Goal: Task Accomplishment & Management: Complete application form

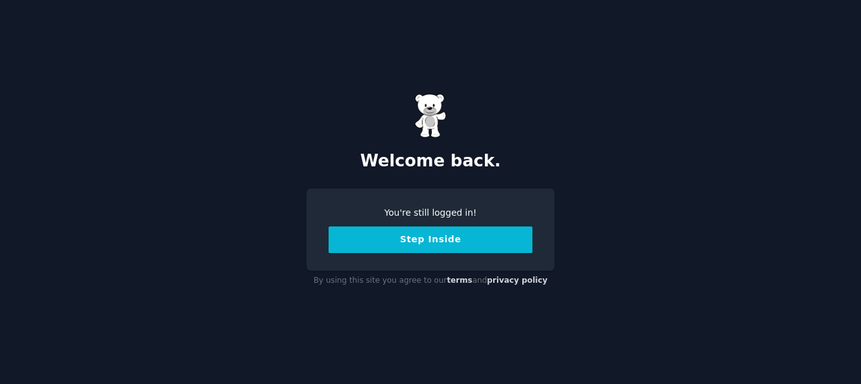
click at [425, 212] on div "You're still logged in!" at bounding box center [431, 212] width 204 height 13
click at [424, 240] on button "Step Inside" at bounding box center [431, 240] width 204 height 27
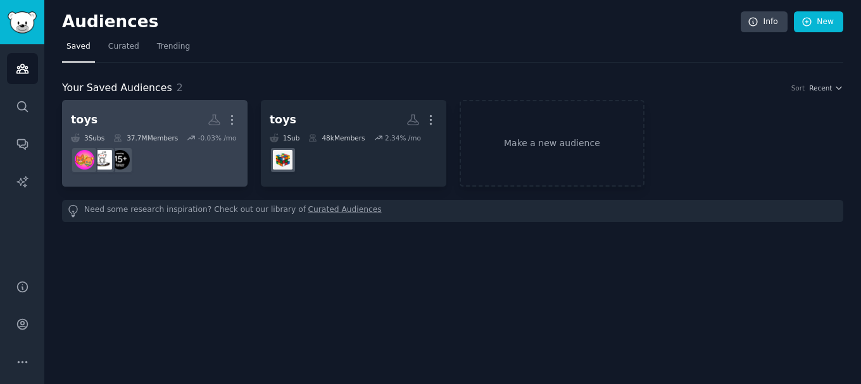
click at [172, 121] on h2 "toys Custom Audience More" at bounding box center [155, 120] width 168 height 22
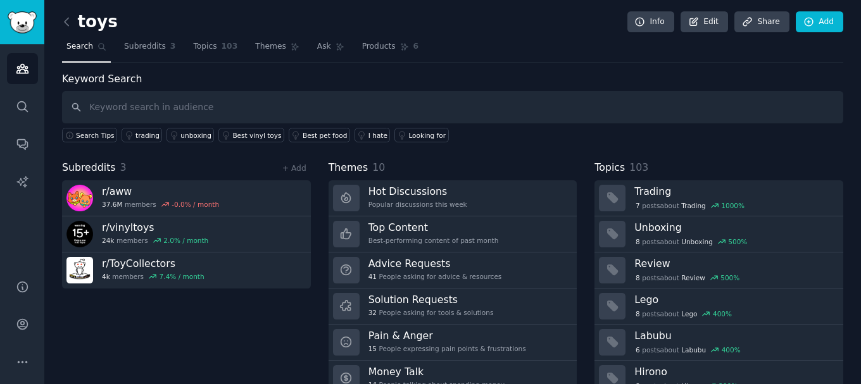
click at [172, 110] on input "text" at bounding box center [453, 107] width 782 height 32
click at [203, 105] on input "text" at bounding box center [453, 107] width 782 height 32
type input "toys"
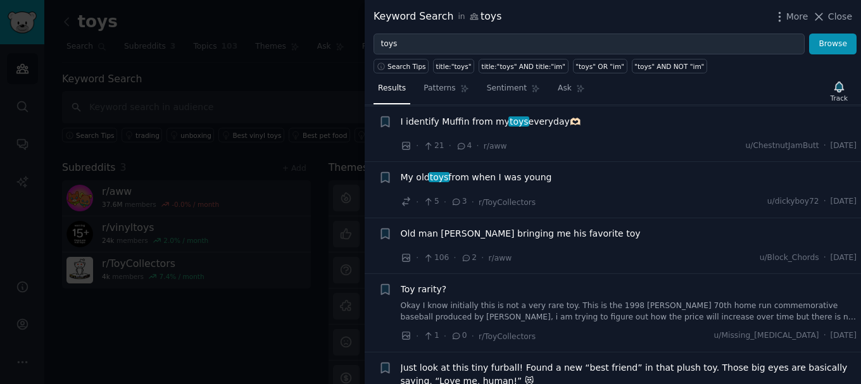
scroll to position [950, 0]
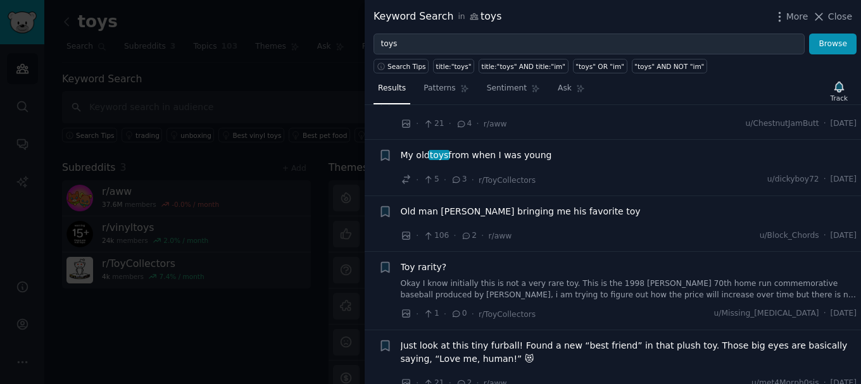
click at [299, 238] on div at bounding box center [430, 192] width 861 height 384
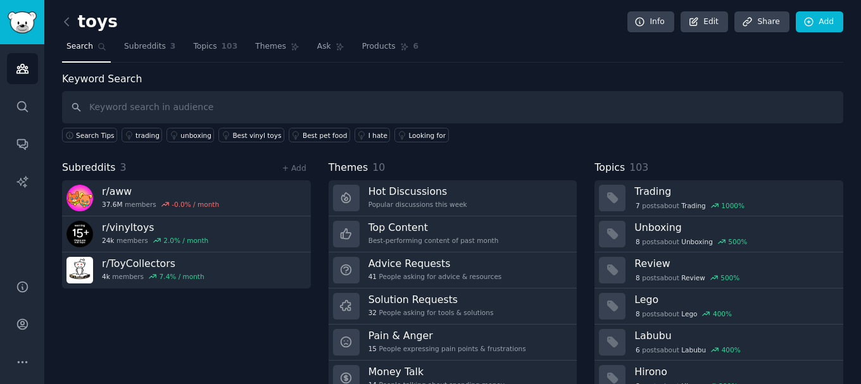
drag, startPoint x: 66, startPoint y: 0, endPoint x: 517, endPoint y: 64, distance: 456.1
click at [523, 63] on div "toys Info Edit Share Add Search Subreddits 3 Topics 103 Themes Ask Products 6 K…" at bounding box center [453, 219] width 782 height 402
click at [144, 111] on input "text" at bounding box center [453, 107] width 782 height 32
click at [20, 62] on icon "Sidebar" at bounding box center [22, 68] width 13 height 13
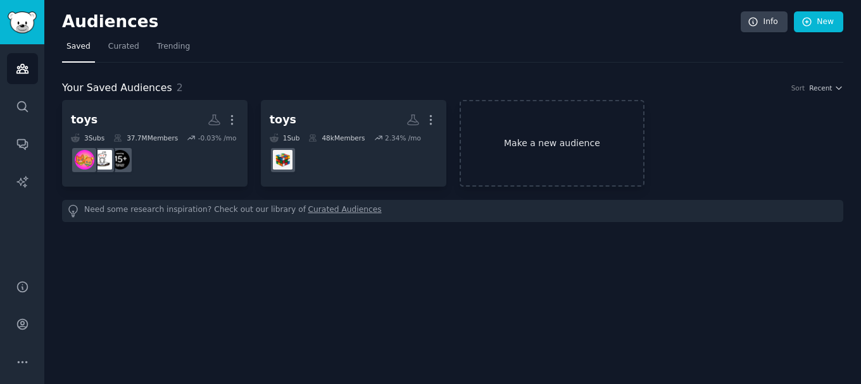
click at [521, 138] on link "Make a new audience" at bounding box center [553, 143] width 186 height 87
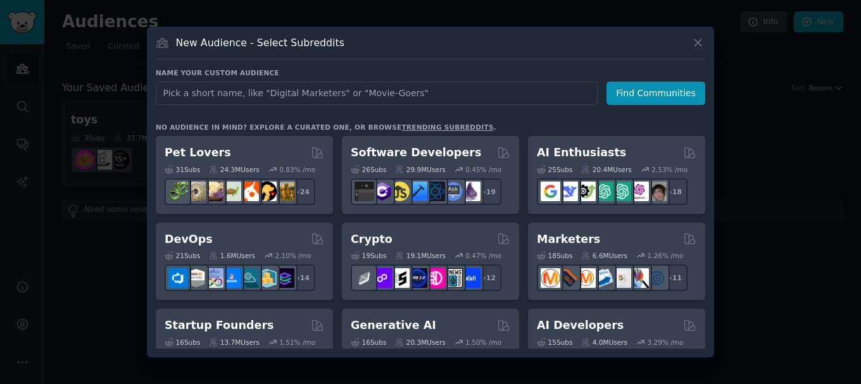
click at [281, 87] on input "text" at bounding box center [377, 93] width 442 height 23
type input "toy"
click button "Find Communities" at bounding box center [656, 93] width 99 height 23
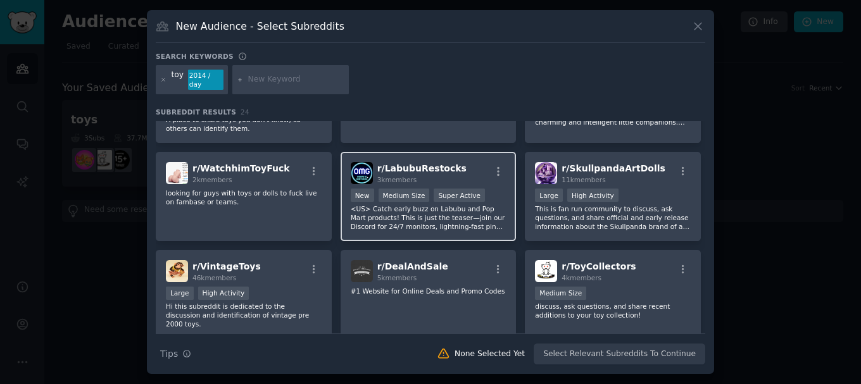
scroll to position [190, 0]
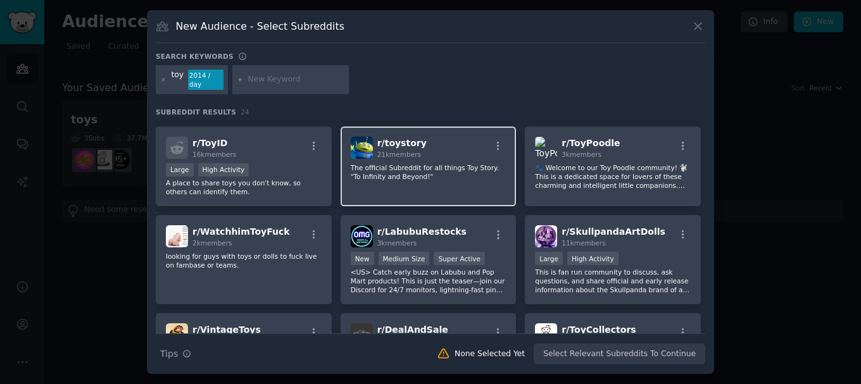
click at [413, 197] on div "r/ toystory 21k members The official Subreddit for all things Toy Story. "To In…" at bounding box center [429, 167] width 176 height 80
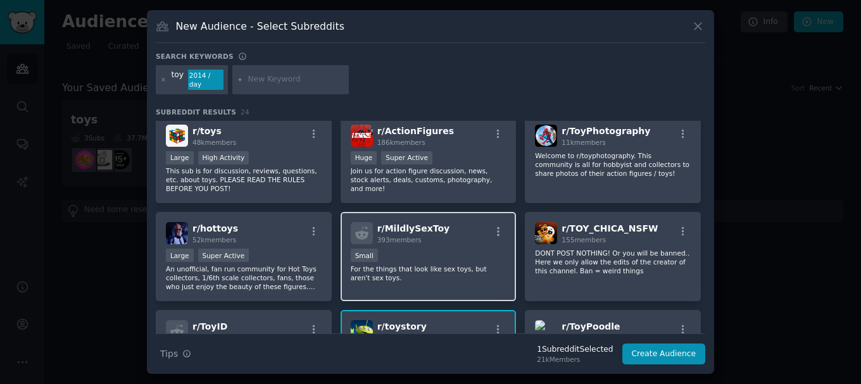
scroll to position [0, 0]
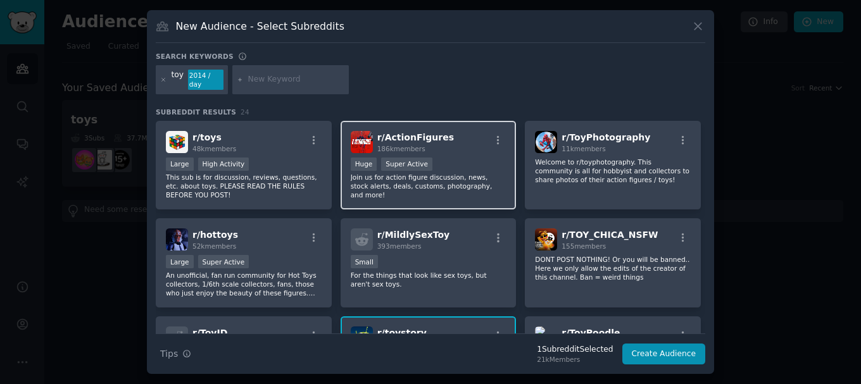
click at [448, 188] on p "Join us for action figure discussion, news, stock alerts, deals, customs, photo…" at bounding box center [429, 186] width 156 height 27
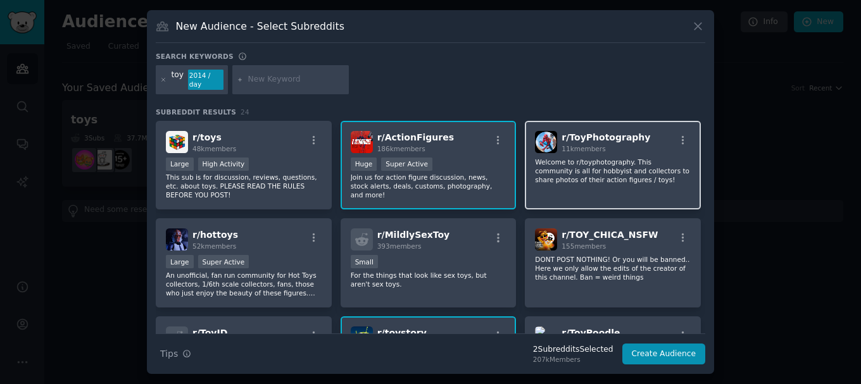
click at [556, 182] on p "Welcome to r/toyphotography. This community is all for hobbyist and collectors …" at bounding box center [613, 171] width 156 height 27
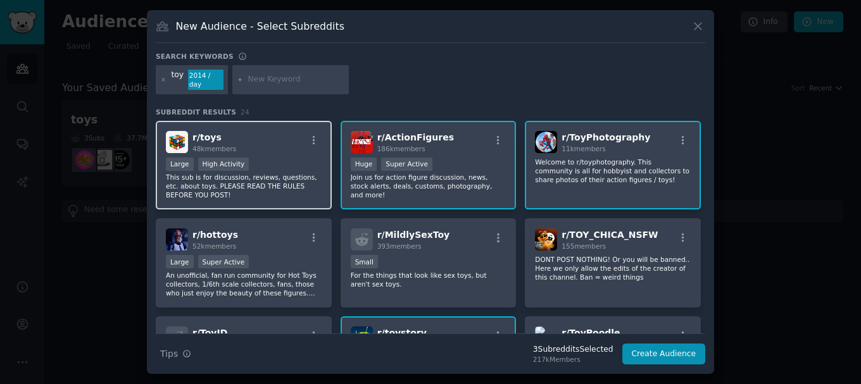
click at [258, 185] on p "This sub is for discussion, reviews, questions, etc. about toys. PLEASE READ TH…" at bounding box center [244, 186] width 156 height 27
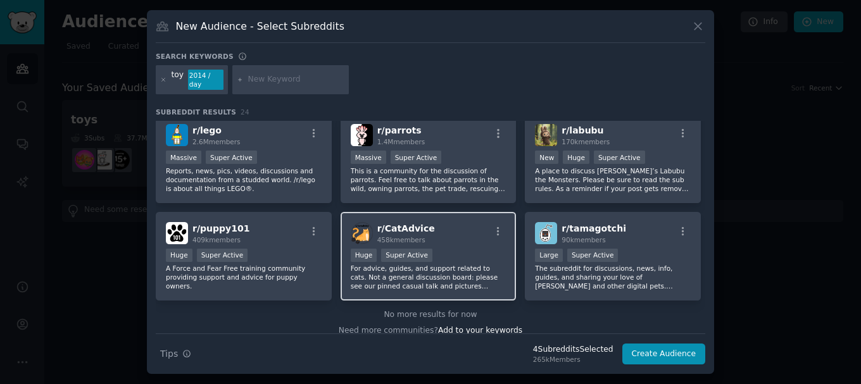
scroll to position [570, 0]
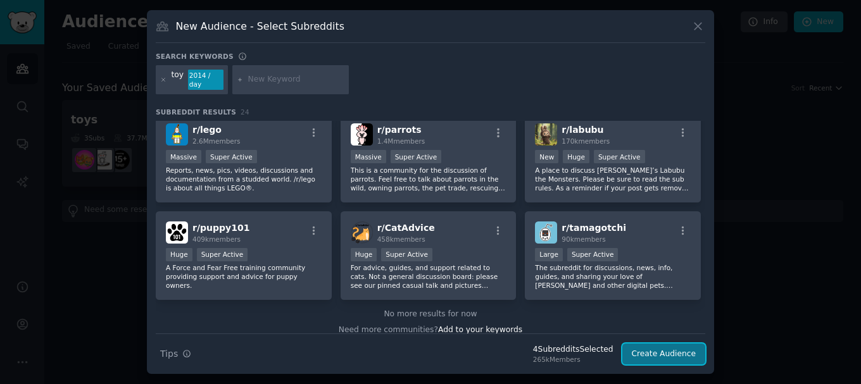
click at [675, 356] on button "Create Audience" at bounding box center [665, 355] width 84 height 22
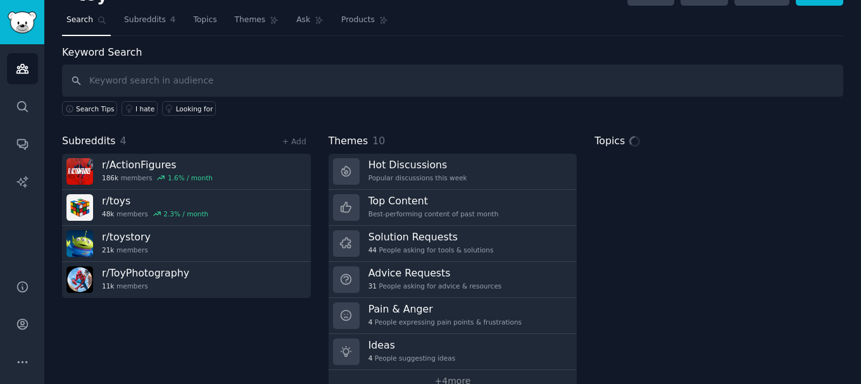
scroll to position [53, 0]
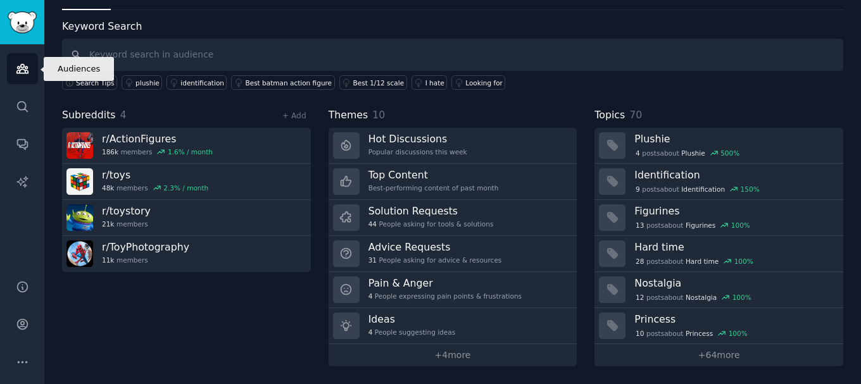
click at [28, 69] on icon "Sidebar" at bounding box center [22, 68] width 13 height 13
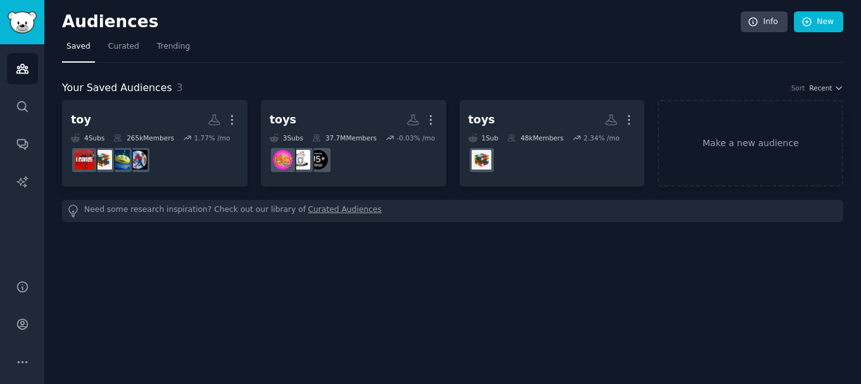
click at [145, 69] on div "Your Saved Audiences 3 Sort Recent toy More 4 Sub s 265k Members 1.77 % /mo toy…" at bounding box center [453, 143] width 782 height 160
click at [708, 143] on link "Make a new audience" at bounding box center [751, 143] width 186 height 87
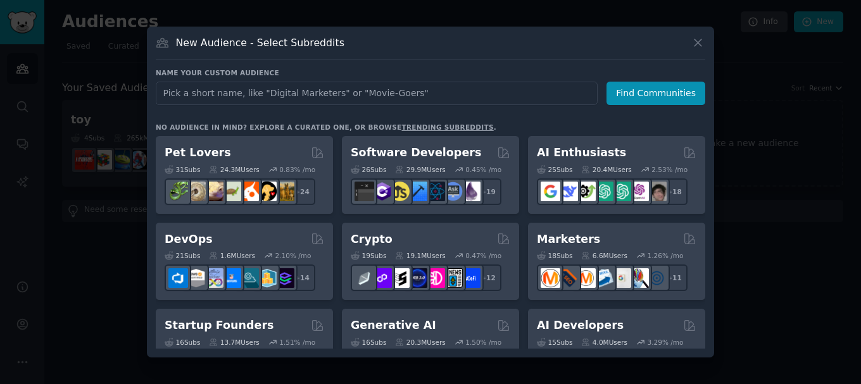
click at [240, 92] on input "text" at bounding box center [377, 93] width 442 height 23
type input "children"
click button "Find Communities" at bounding box center [656, 93] width 99 height 23
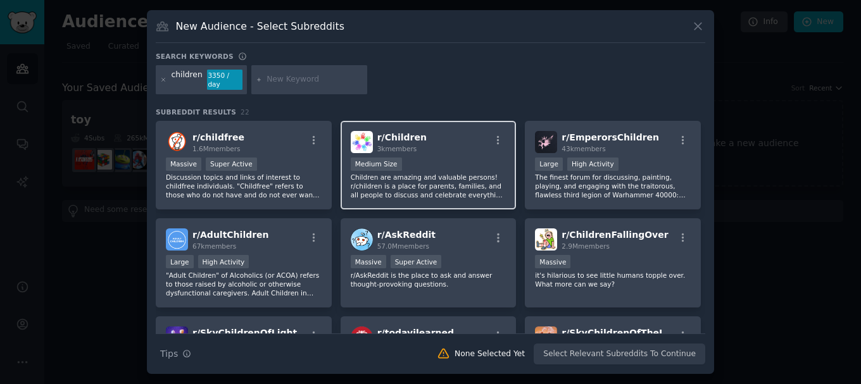
click at [446, 175] on p "Children are amazing and valuable persons! r/children is a place for parents, f…" at bounding box center [429, 186] width 156 height 27
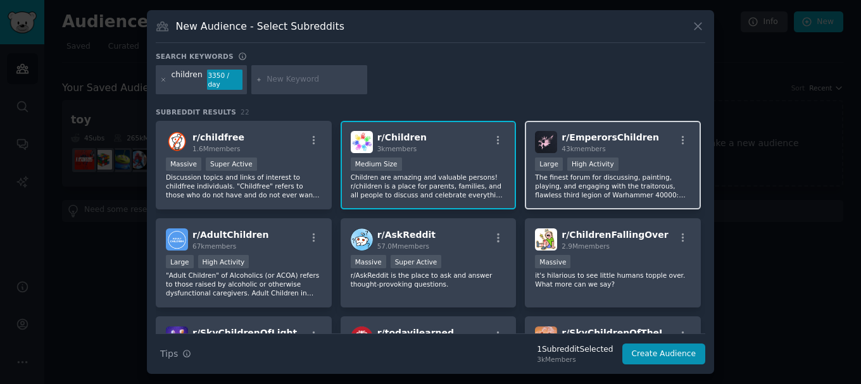
click at [614, 178] on p "The finest forum for discussing, painting, playing, and engaging with the trait…" at bounding box center [613, 186] width 156 height 27
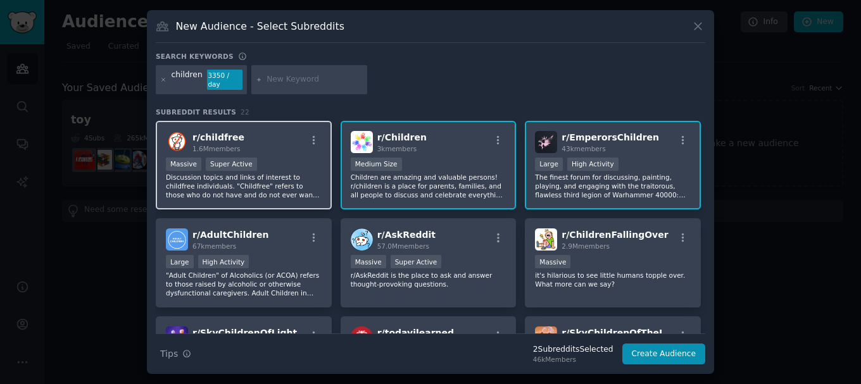
click at [295, 178] on p "Discussion topics and links of interest to childfree individuals. "Childfree" r…" at bounding box center [244, 186] width 156 height 27
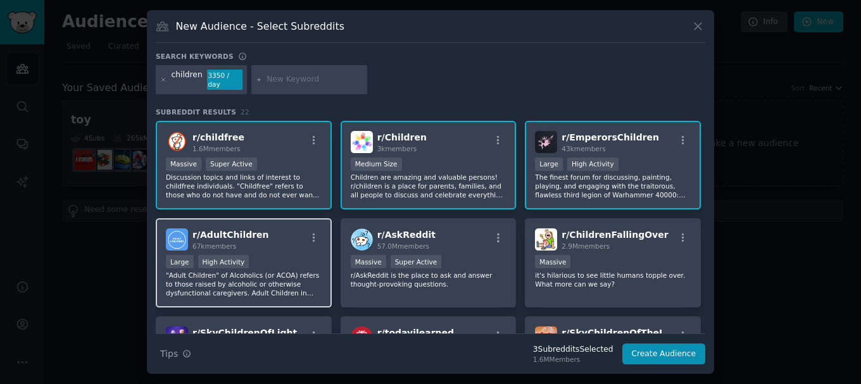
click at [304, 243] on div "r/ AdultChildren 67k members" at bounding box center [244, 240] width 156 height 22
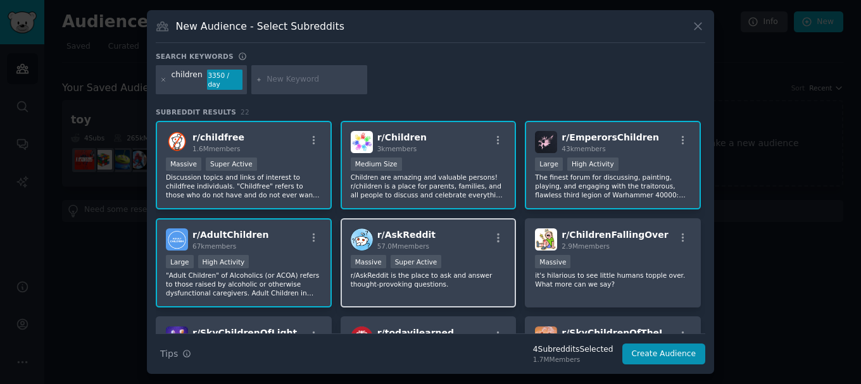
scroll to position [63, 0]
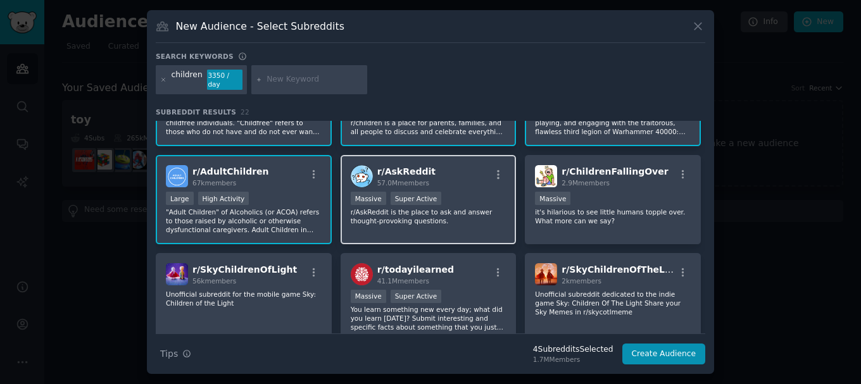
click at [452, 212] on p "r/AskReddit is the place to ask and answer thought-provoking questions." at bounding box center [429, 217] width 156 height 18
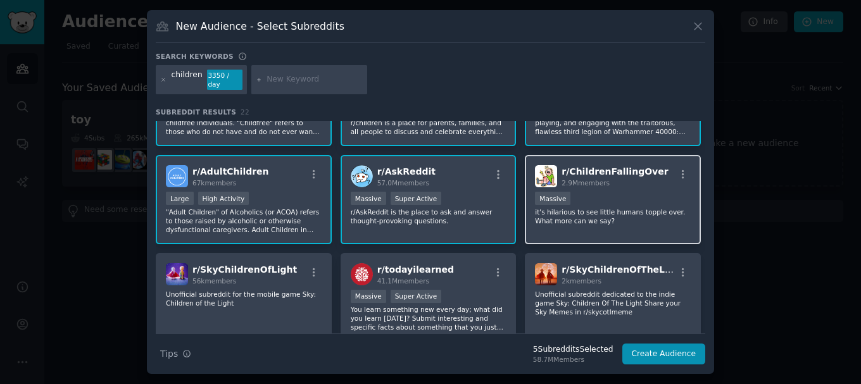
click at [580, 220] on p "it's hilarious to see little humans topple over. What more can we say?" at bounding box center [613, 217] width 156 height 18
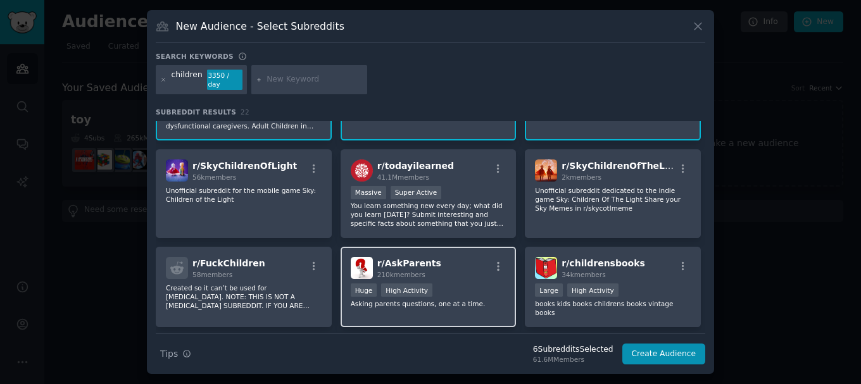
scroll to position [190, 0]
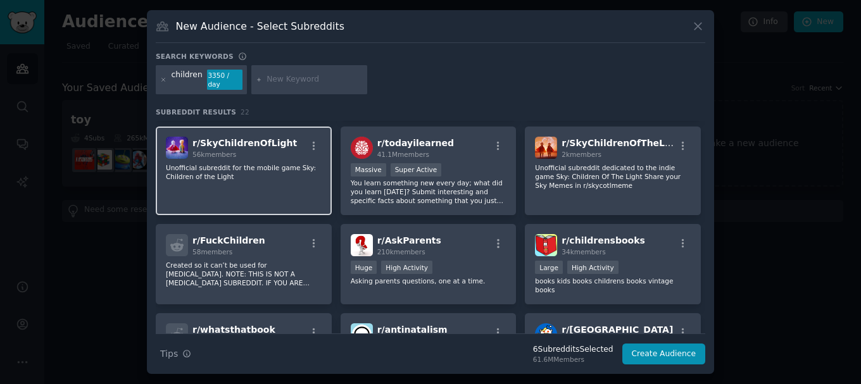
click at [238, 189] on div "r/ SkyChildrenOfLight 56k members Unofficial subreddit for the mobile game Sky:…" at bounding box center [244, 171] width 176 height 89
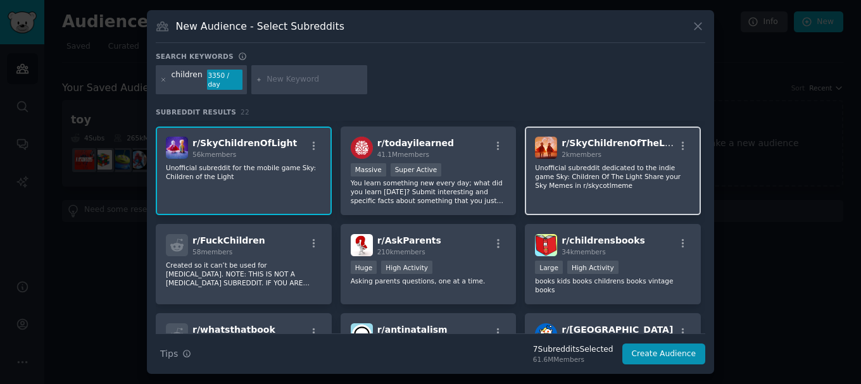
click at [580, 185] on p "Unofficial subreddit dedicated to the indie game Sky: Children Of The Light Sha…" at bounding box center [613, 176] width 156 height 27
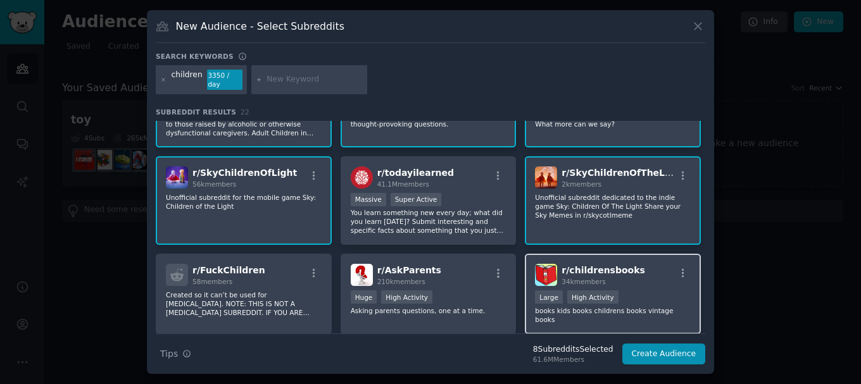
scroll to position [137, 0]
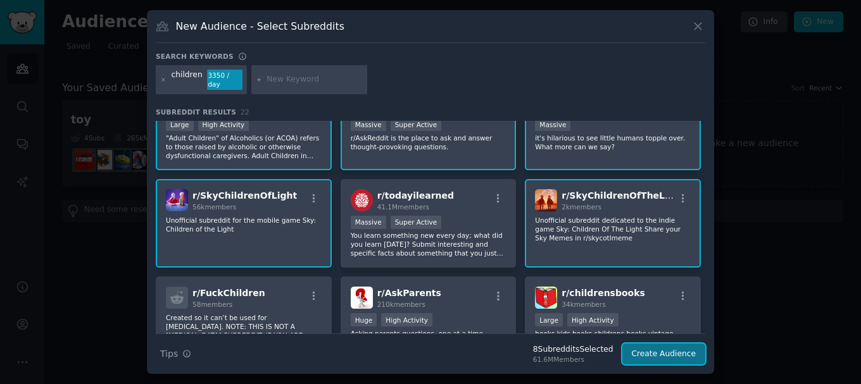
click at [664, 358] on button "Create Audience" at bounding box center [665, 355] width 84 height 22
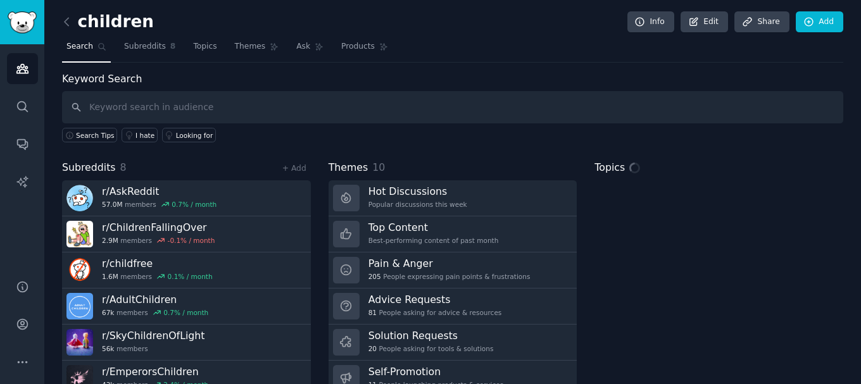
click at [212, 107] on input "text" at bounding box center [453, 107] width 782 height 32
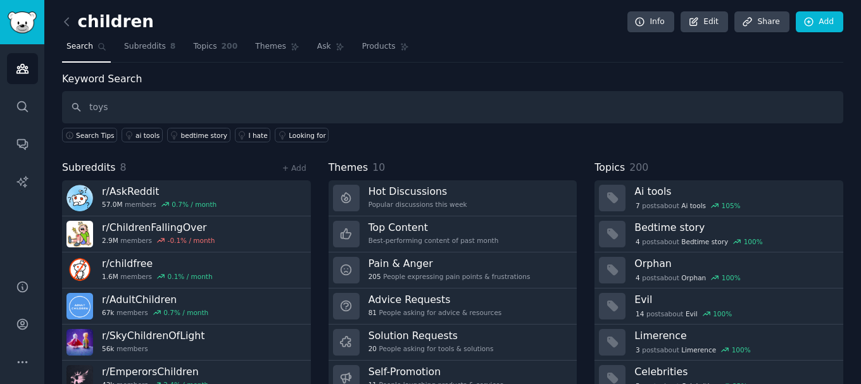
type input "toys"
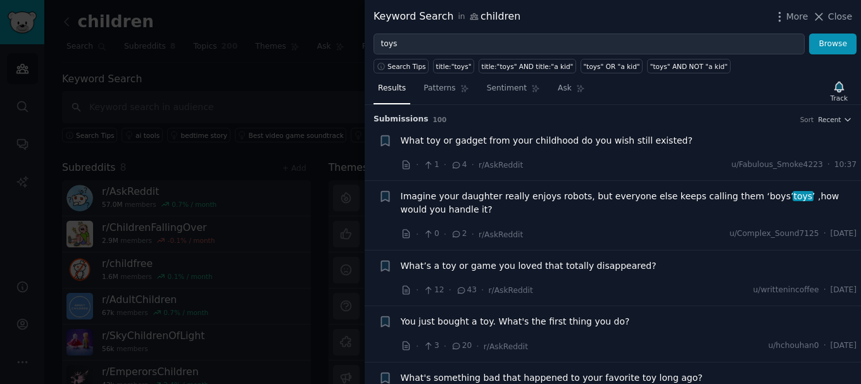
click at [461, 143] on span "What toy or gadget from your childhood do you wish still existed?" at bounding box center [547, 140] width 292 height 13
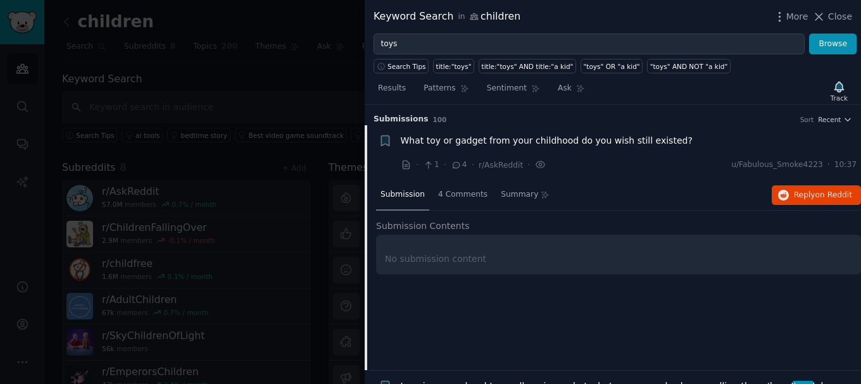
scroll to position [20, 0]
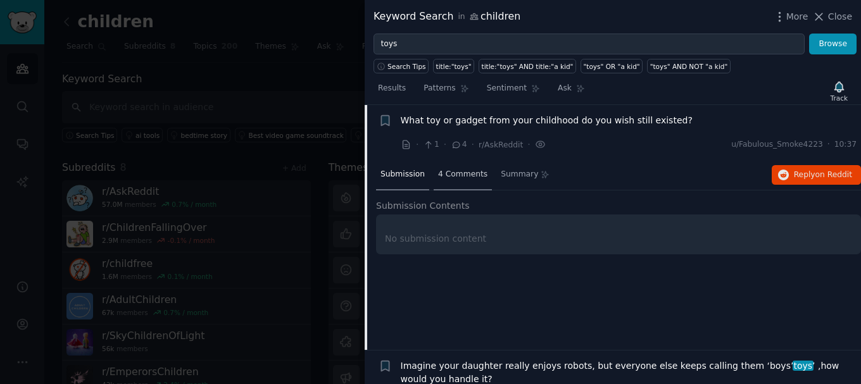
click at [457, 184] on div "4 Comments" at bounding box center [463, 175] width 58 height 30
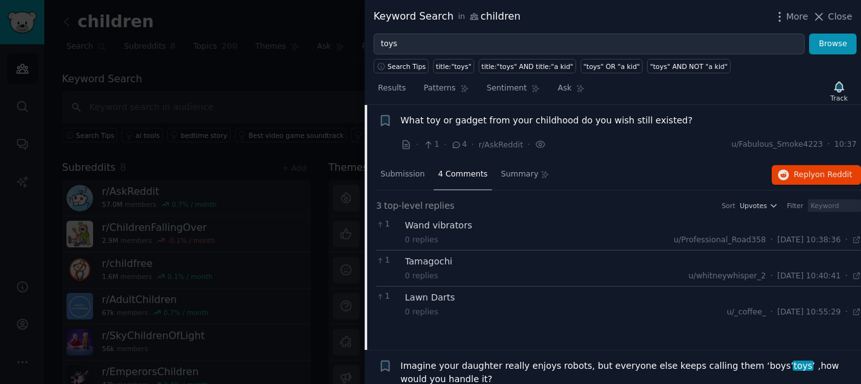
scroll to position [84, 0]
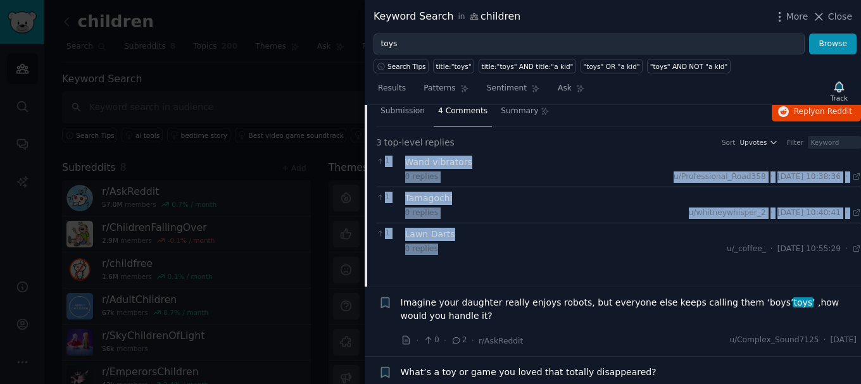
drag, startPoint x: 391, startPoint y: 151, endPoint x: 495, endPoint y: 249, distance: 143.0
click at [495, 249] on div "1 Wand vibrators 0 replies u/Professional_Road358 · [DATE] 10:38:36 10:38 · 1 T…" at bounding box center [618, 205] width 485 height 108
click at [474, 264] on div "3 top-level replies Sort Upvotes Filter 1 Wand vibrators 0 replies u/Profession…" at bounding box center [618, 200] width 485 height 146
drag, startPoint x: 394, startPoint y: 159, endPoint x: 472, endPoint y: 249, distance: 119.0
click at [472, 249] on div "1 Wand vibrators 0 replies u/Professional_Road358 · [DATE] 10:38:36 10:38 · 1 T…" at bounding box center [618, 205] width 485 height 108
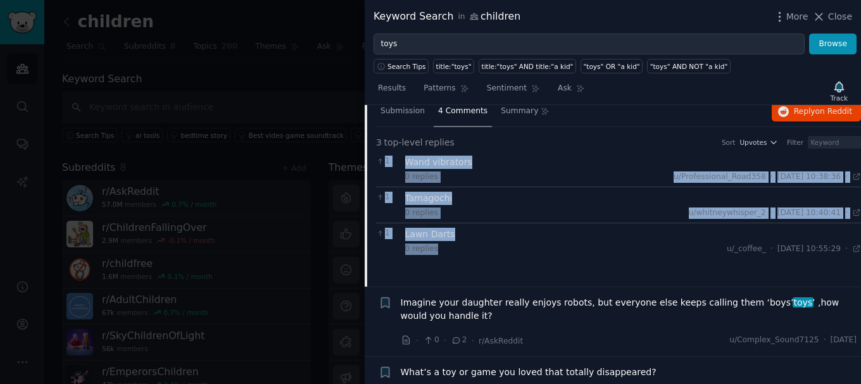
copy div "1 Wand vibrators 0 replies u/Professional_Road358 · [DATE] 10:38:36 10:38 · 1 T…"
click at [521, 269] on div "3 top-level replies Sort Upvotes Filter 1 Wand vibrators 0 replies u/Profession…" at bounding box center [618, 200] width 485 height 146
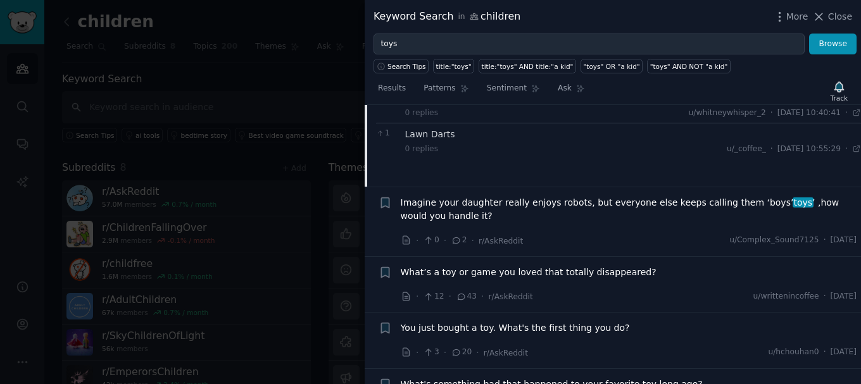
scroll to position [147, 0]
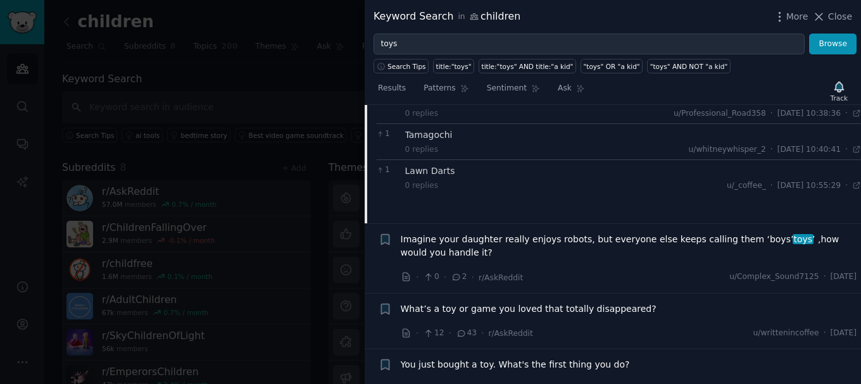
click at [324, 70] on div at bounding box center [430, 192] width 861 height 384
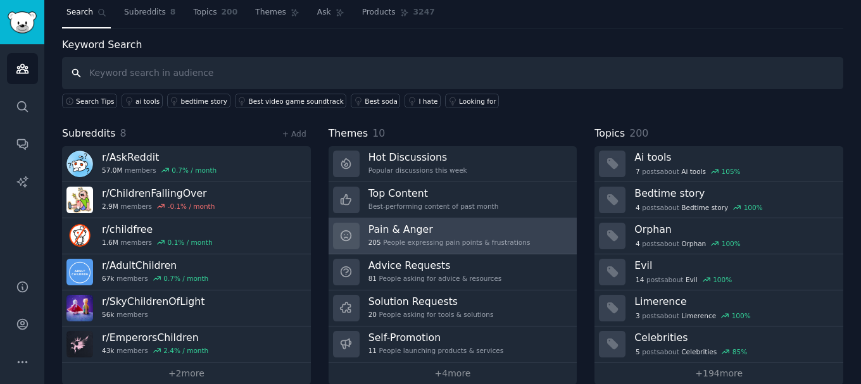
scroll to position [53, 0]
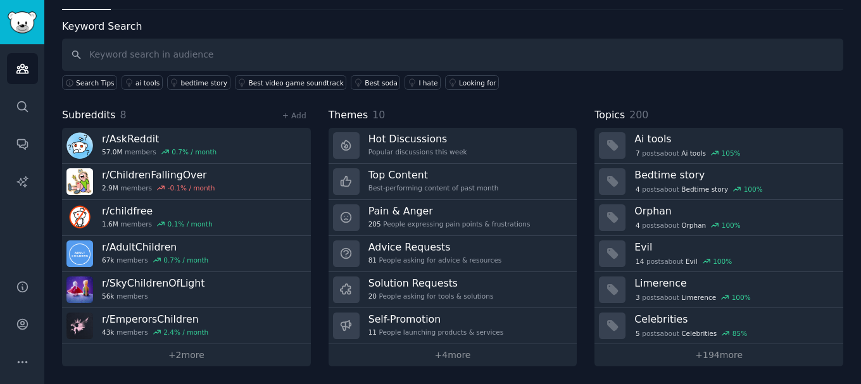
drag, startPoint x: 274, startPoint y: 22, endPoint x: 276, endPoint y: 34, distance: 11.6
click at [274, 22] on div "Keyword Search Search Tips ai tools bedtime story Best video game soundtrack Be…" at bounding box center [453, 55] width 782 height 72
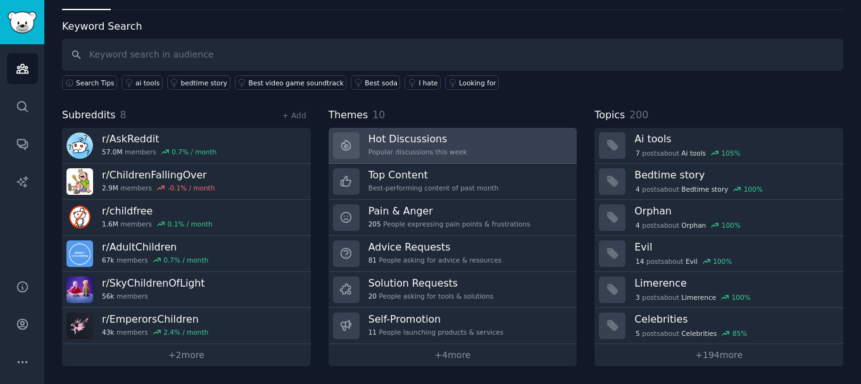
click at [466, 153] on link "Hot Discussions Popular discussions this week" at bounding box center [453, 146] width 249 height 36
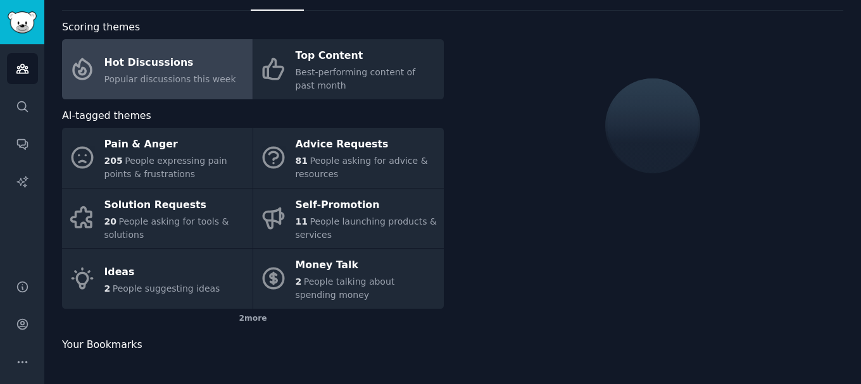
scroll to position [53, 0]
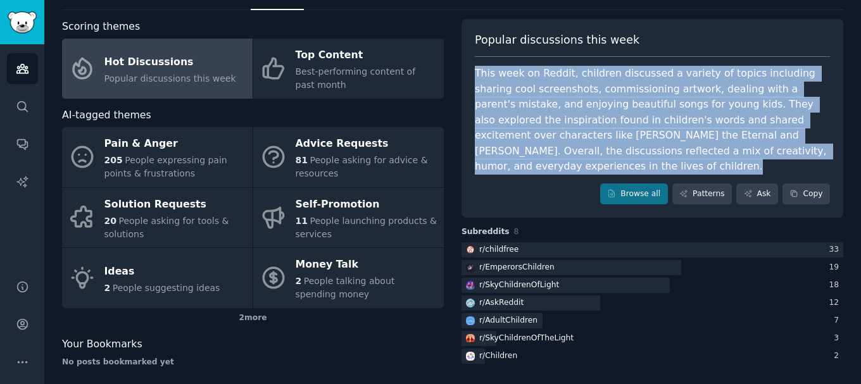
drag, startPoint x: 475, startPoint y: 73, endPoint x: 633, endPoint y: 177, distance: 188.8
click at [633, 177] on div "Popular discussions this week This week on Reddit, children discussed a variety…" at bounding box center [653, 119] width 382 height 200
click at [602, 163] on div "This week on Reddit, children discussed a variety of topics including sharing c…" at bounding box center [652, 120] width 355 height 109
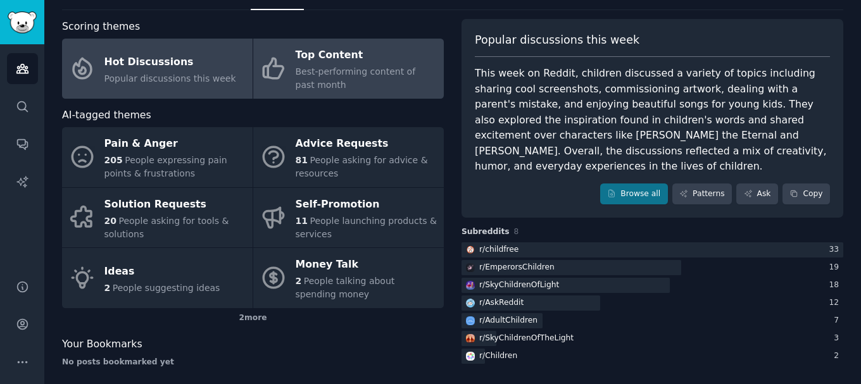
click at [344, 87] on div "Best-performing content of past month" at bounding box center [367, 78] width 142 height 27
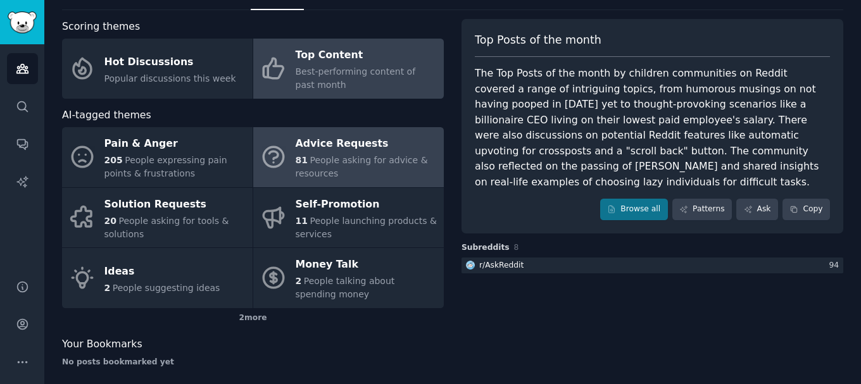
scroll to position [63, 0]
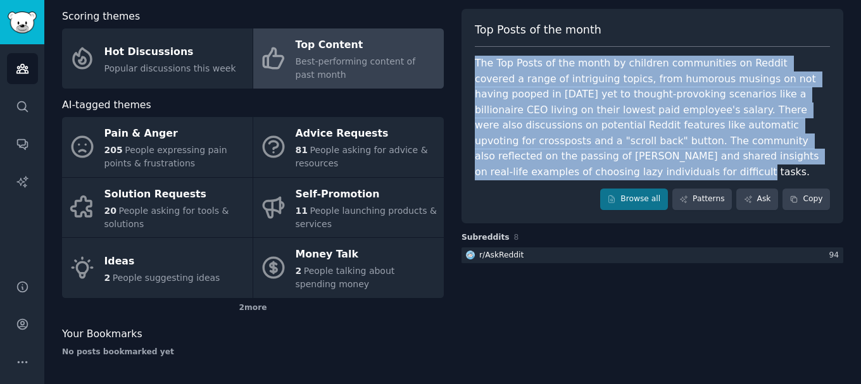
drag, startPoint x: 475, startPoint y: 62, endPoint x: 564, endPoint y: 175, distance: 144.3
click at [564, 175] on div "The Top Posts of the month by children communities on Reddit covered a range of…" at bounding box center [652, 118] width 355 height 124
click at [616, 166] on div "The Top Posts of the month by children communities on Reddit covered a range of…" at bounding box center [652, 118] width 355 height 124
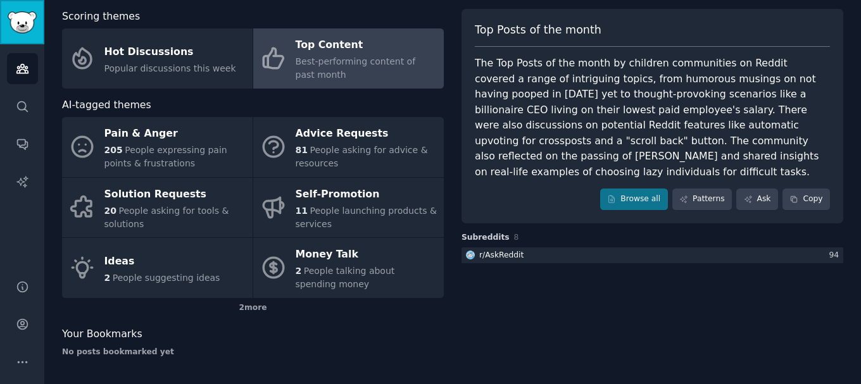
click at [34, 30] on img "Sidebar" at bounding box center [22, 22] width 29 height 22
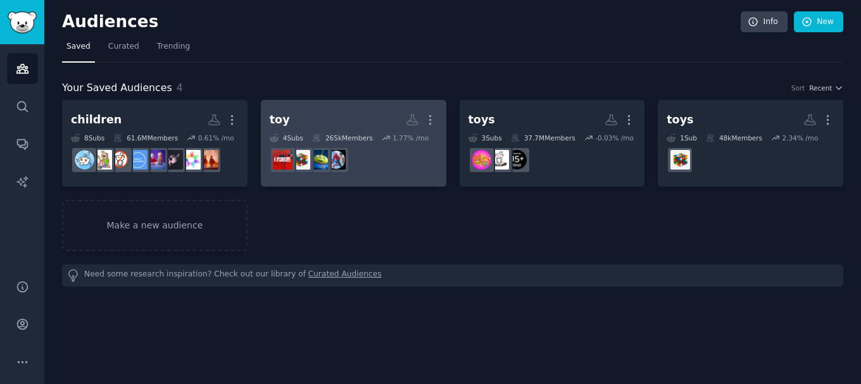
click at [293, 123] on h2 "toy More" at bounding box center [354, 120] width 168 height 22
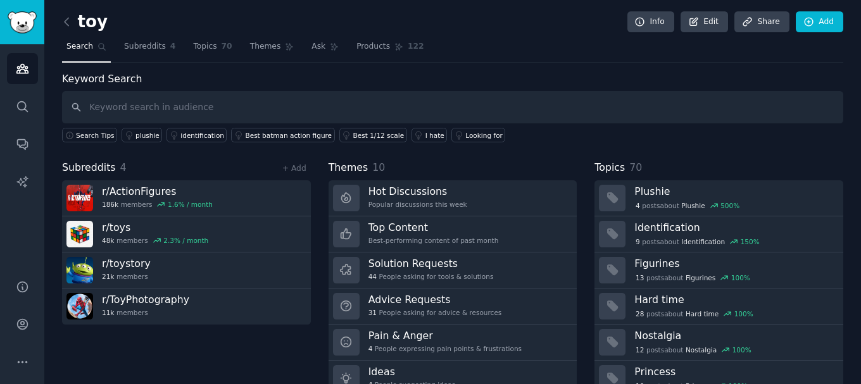
click at [197, 101] on input "text" at bounding box center [453, 107] width 782 height 32
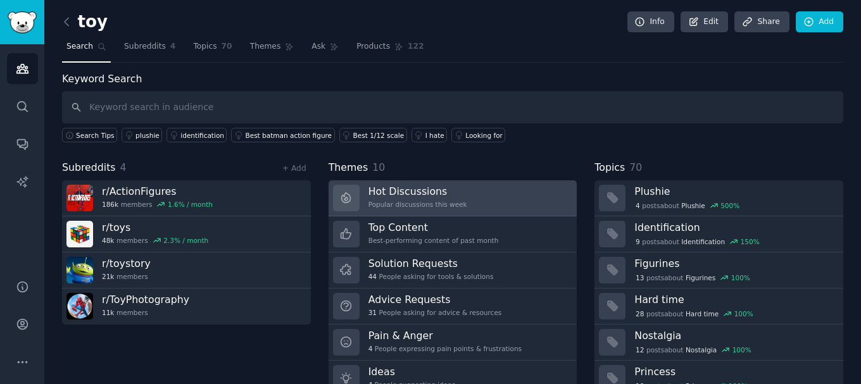
click at [445, 189] on h3 "Hot Discussions" at bounding box center [418, 191] width 99 height 13
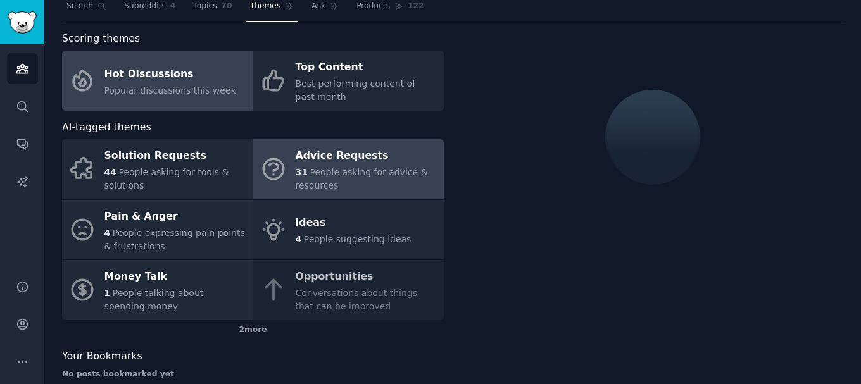
scroll to position [63, 0]
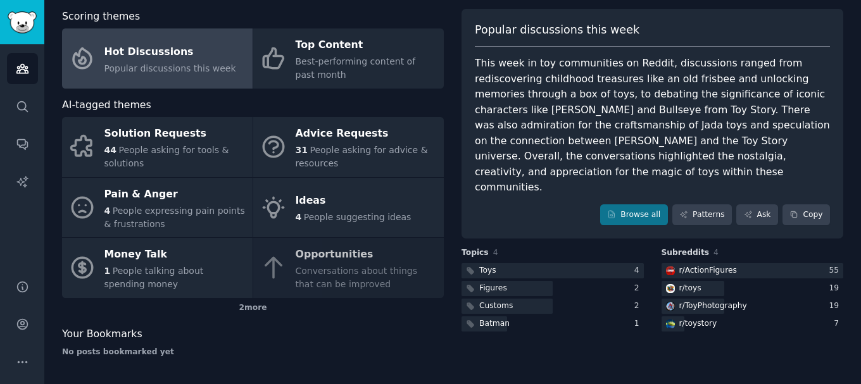
click at [472, 62] on div "Popular discussions this week This week in toy communities on Reddit, discussio…" at bounding box center [653, 124] width 382 height 231
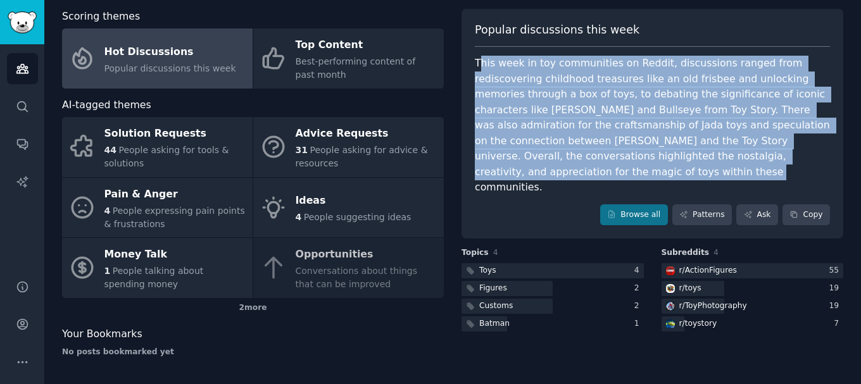
drag, startPoint x: 478, startPoint y: 59, endPoint x: 697, endPoint y: 171, distance: 246.2
click at [697, 171] on div "This week in toy communities on Reddit, discussions ranged from rediscovering c…" at bounding box center [652, 126] width 355 height 140
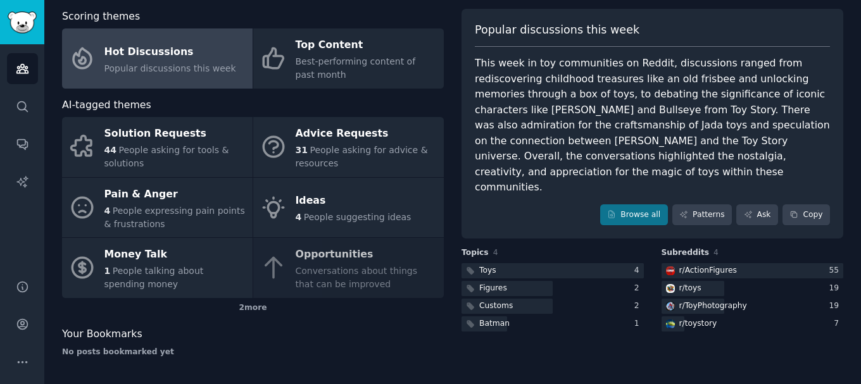
click at [504, 206] on div "Browse all Patterns Ask Copy" at bounding box center [652, 216] width 355 height 22
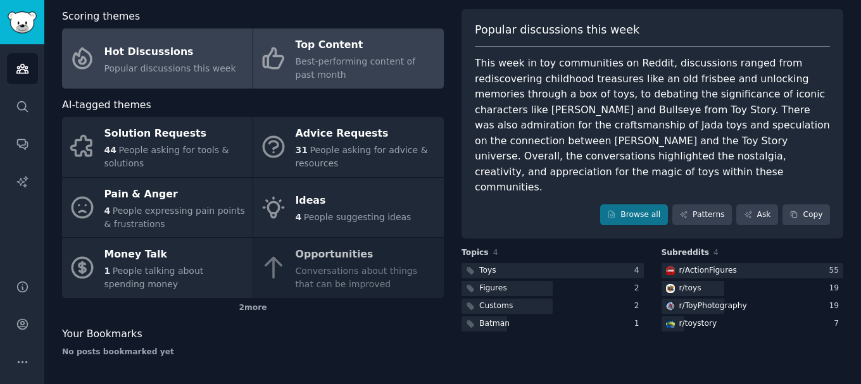
click at [357, 65] on span "Best-performing content of past month" at bounding box center [356, 67] width 120 height 23
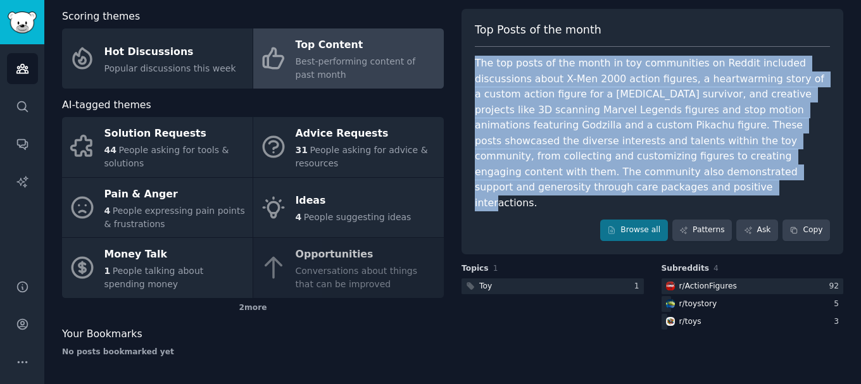
drag, startPoint x: 471, startPoint y: 58, endPoint x: 652, endPoint y: 189, distance: 223.6
click at [652, 189] on div "Top Posts of the month The top posts of the month in toy communities on Reddit …" at bounding box center [653, 132] width 382 height 246
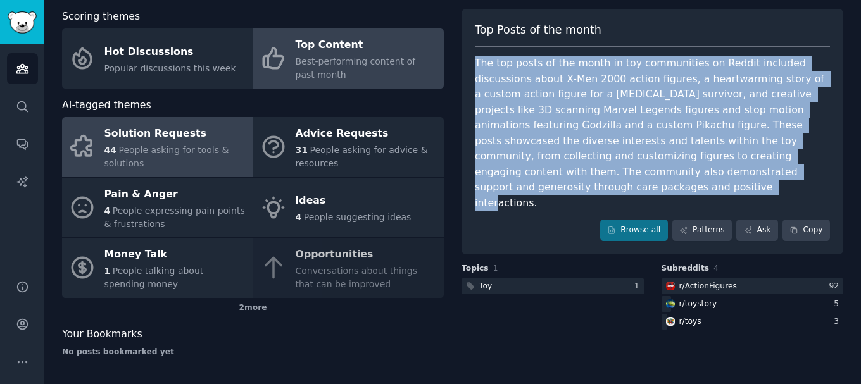
click at [183, 152] on span "People asking for tools & solutions" at bounding box center [167, 156] width 125 height 23
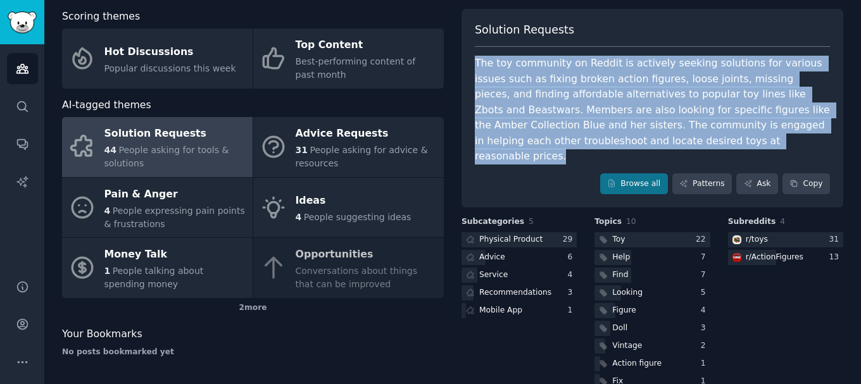
drag, startPoint x: 474, startPoint y: 61, endPoint x: 817, endPoint y: 139, distance: 351.9
click at [817, 139] on div "The toy community on Reddit is actively seeking solutions for various issues su…" at bounding box center [652, 110] width 355 height 109
click at [687, 63] on div "The toy community on Reddit is actively seeking solutions for various issues su…" at bounding box center [652, 110] width 355 height 109
drag, startPoint x: 476, startPoint y: 63, endPoint x: 822, endPoint y: 143, distance: 354.9
click at [822, 143] on div "The toy community on Reddit is actively seeking solutions for various issues su…" at bounding box center [652, 110] width 355 height 109
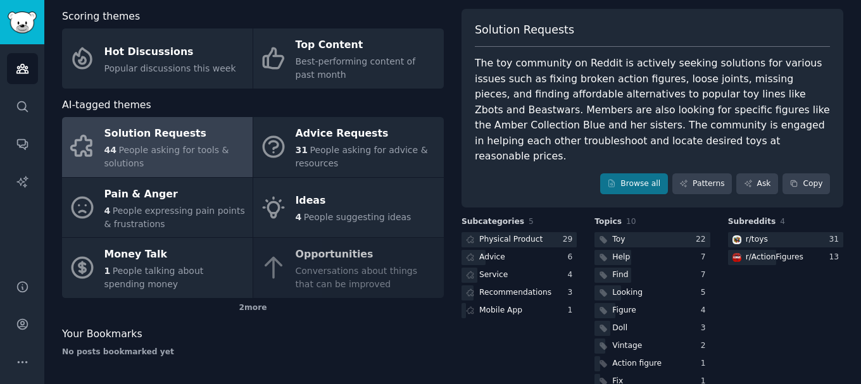
click at [682, 34] on div "Solution Requests" at bounding box center [652, 34] width 355 height 25
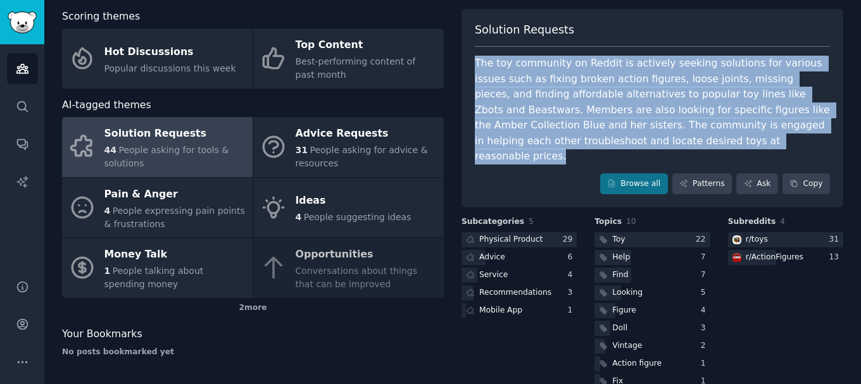
drag, startPoint x: 474, startPoint y: 62, endPoint x: 815, endPoint y: 144, distance: 350.0
click at [815, 144] on div "The toy community on Reddit is actively seeking solutions for various issues su…" at bounding box center [652, 110] width 355 height 109
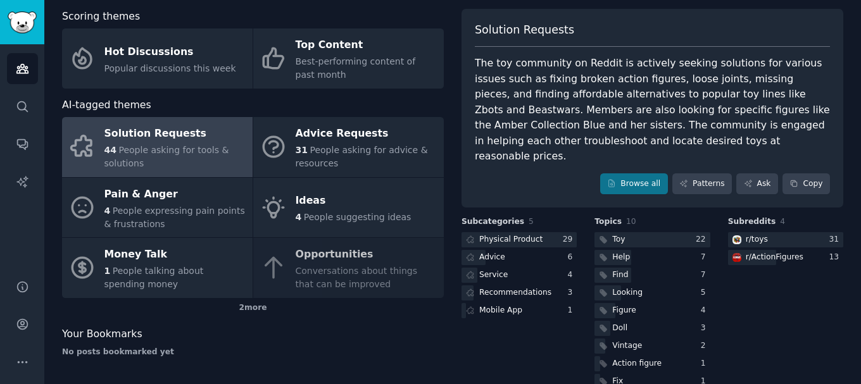
click at [449, 146] on div "Scoring themes Hot Discussions Popular discussions this week Top Content Best-p…" at bounding box center [453, 209] width 782 height 401
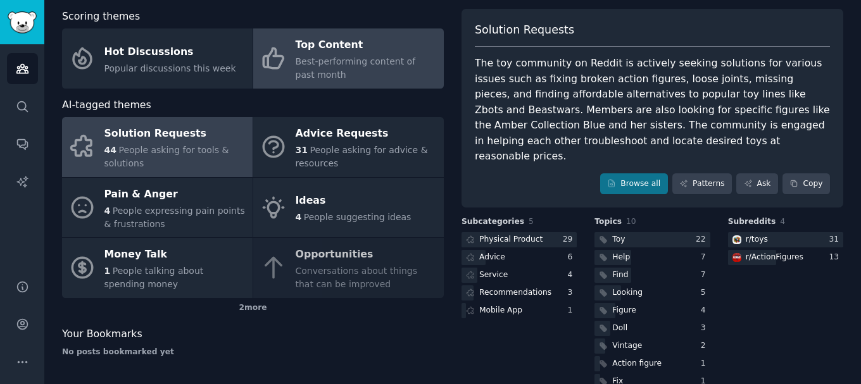
click at [319, 63] on span "Best-performing content of past month" at bounding box center [356, 67] width 120 height 23
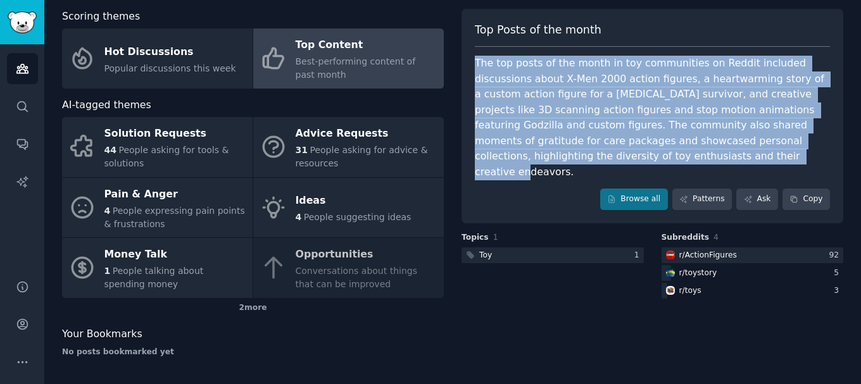
drag, startPoint x: 474, startPoint y: 65, endPoint x: 777, endPoint y: 164, distance: 317.9
click at [777, 164] on div "The top posts of the month in toy communities on Reddit included discussions ab…" at bounding box center [652, 118] width 355 height 124
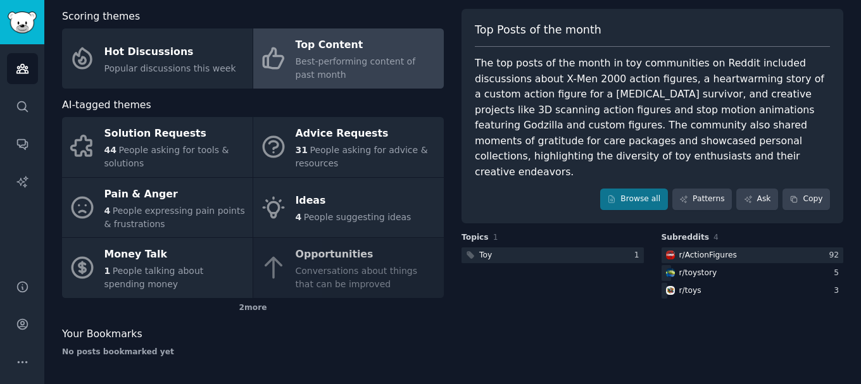
click at [450, 76] on div "Scoring themes Hot Discussions Popular discussions this week Top Content Best-p…" at bounding box center [453, 188] width 782 height 358
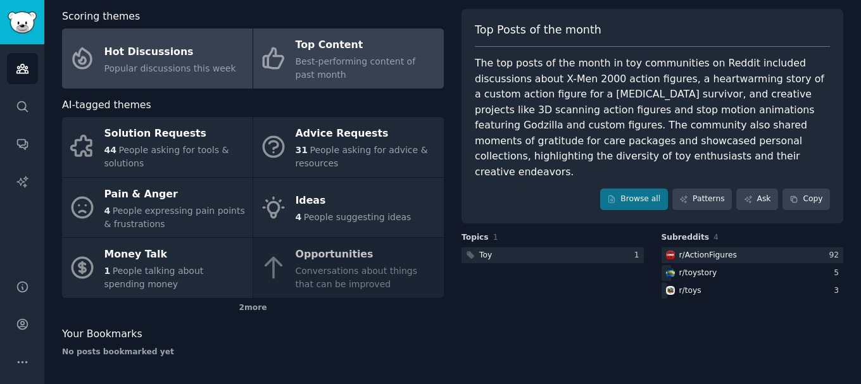
click at [172, 51] on div "Hot Discussions" at bounding box center [171, 52] width 132 height 20
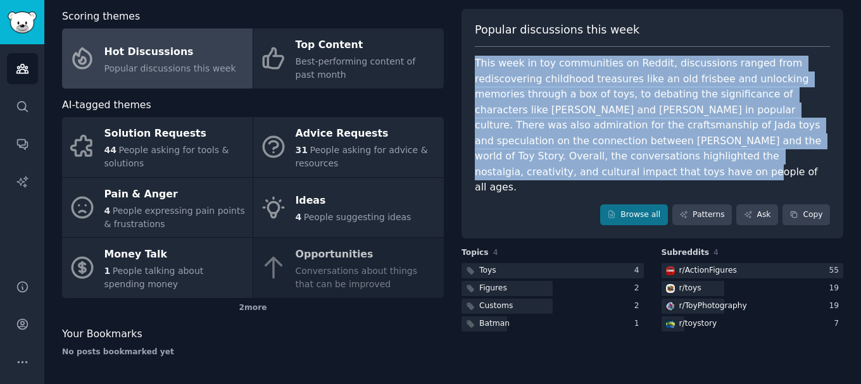
drag, startPoint x: 471, startPoint y: 60, endPoint x: 676, endPoint y: 174, distance: 235.6
click at [676, 174] on div "Popular discussions this week This week in toy communities on Reddit, discussio…" at bounding box center [653, 124] width 382 height 231
click at [673, 167] on div "This week in toy communities on Reddit, discussions ranged from rediscovering c…" at bounding box center [652, 126] width 355 height 140
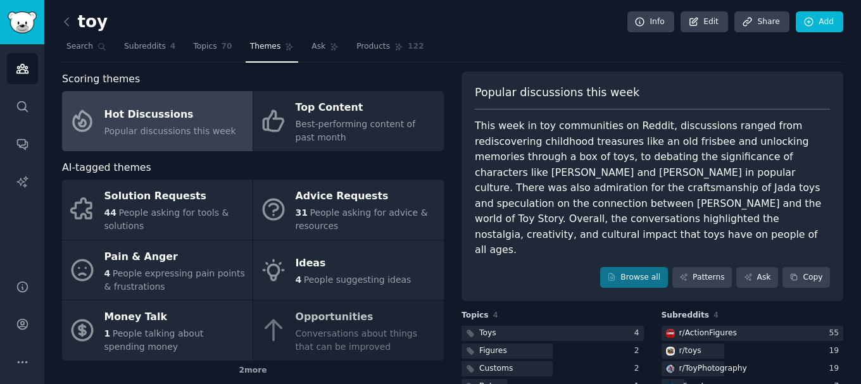
scroll to position [63, 0]
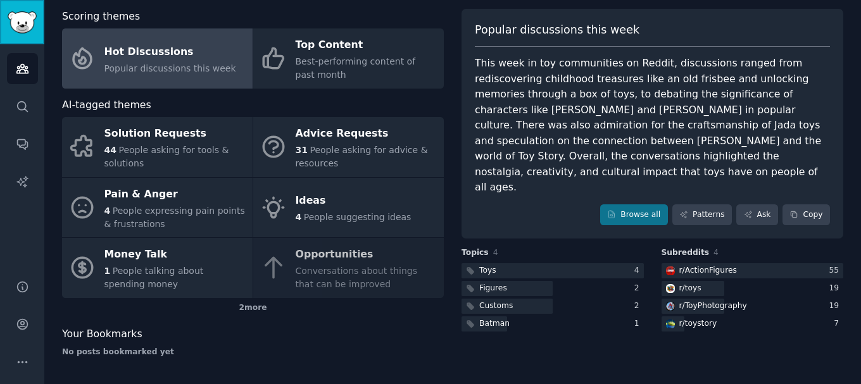
click at [32, 25] on img "Sidebar" at bounding box center [22, 22] width 29 height 22
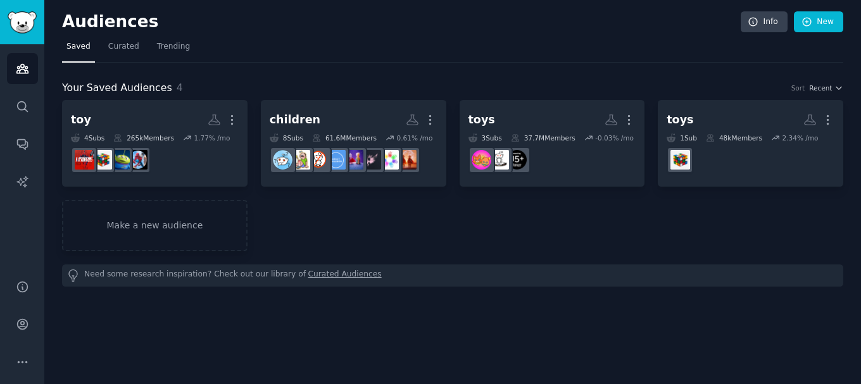
click at [390, 54] on nav "Saved Curated Trending" at bounding box center [453, 50] width 782 height 26
